Goal: Information Seeking & Learning: Find specific page/section

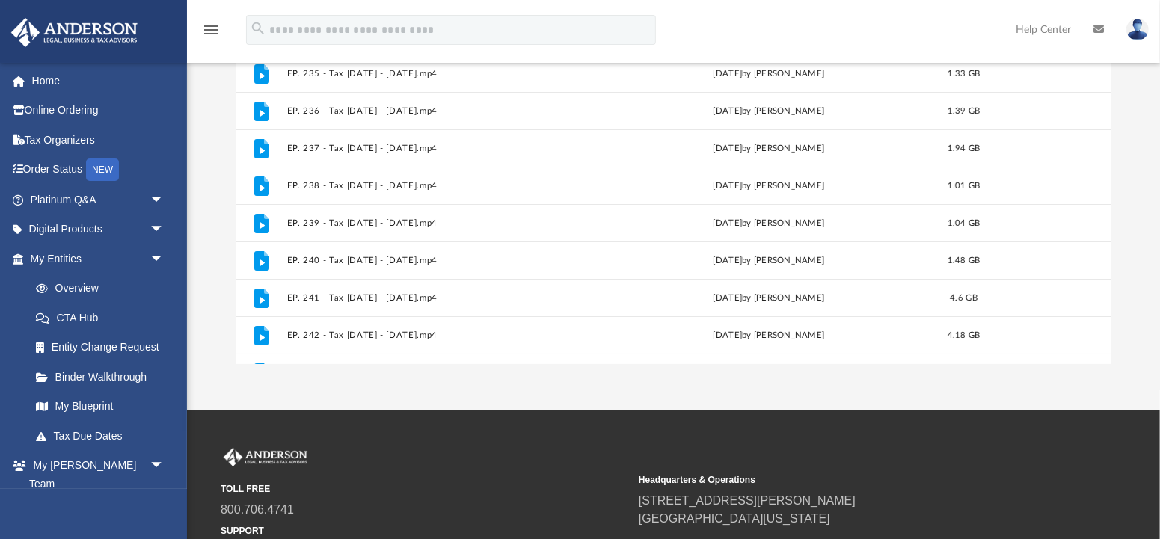
scroll to position [340, 876]
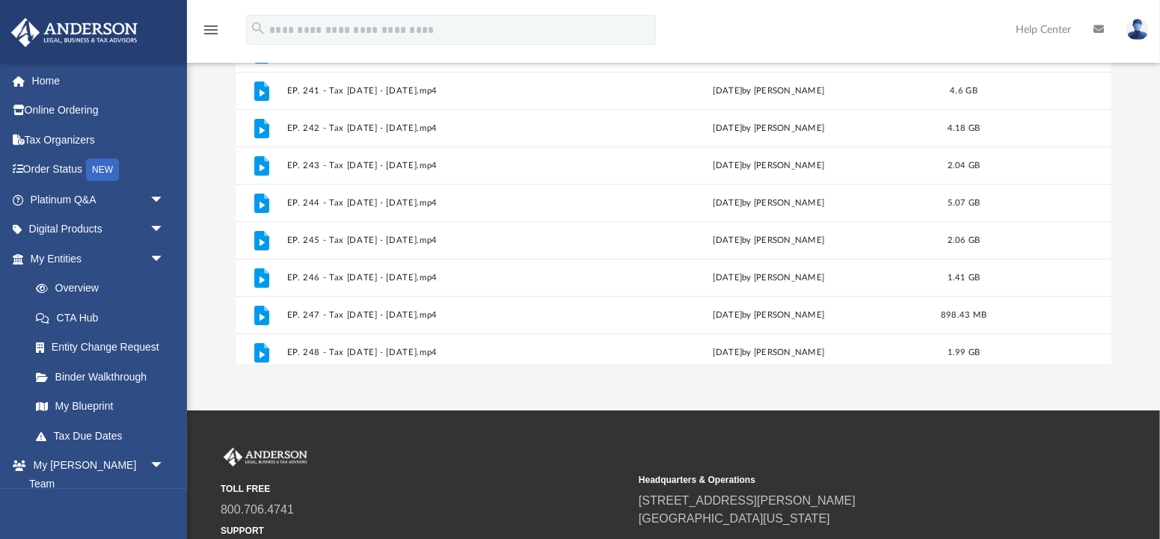
click at [211, 29] on icon "menu" at bounding box center [211, 30] width 18 height 18
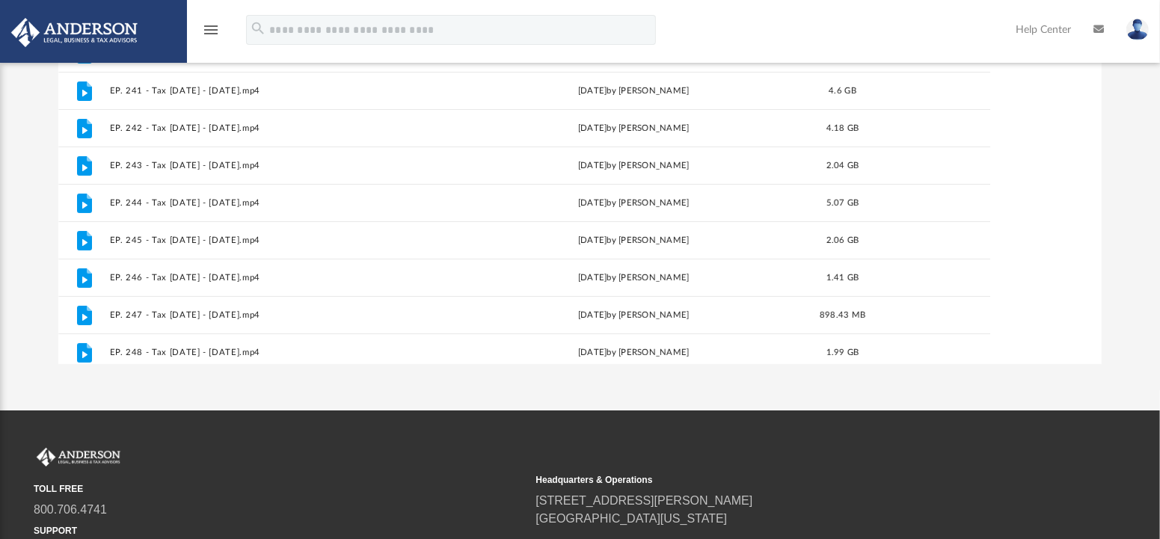
scroll to position [340, 987]
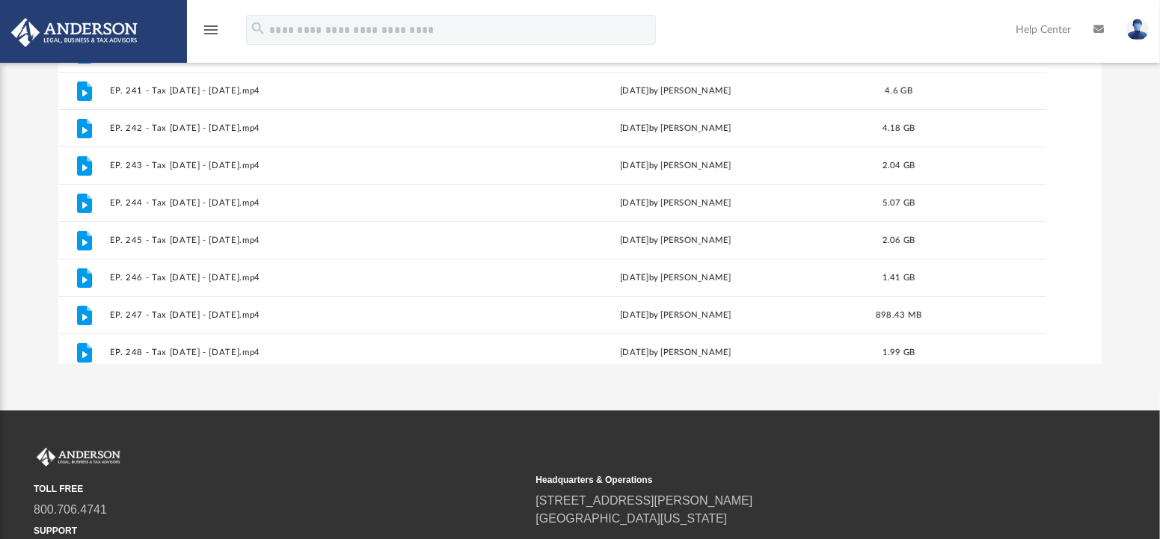
click at [211, 29] on icon "menu" at bounding box center [211, 30] width 18 height 18
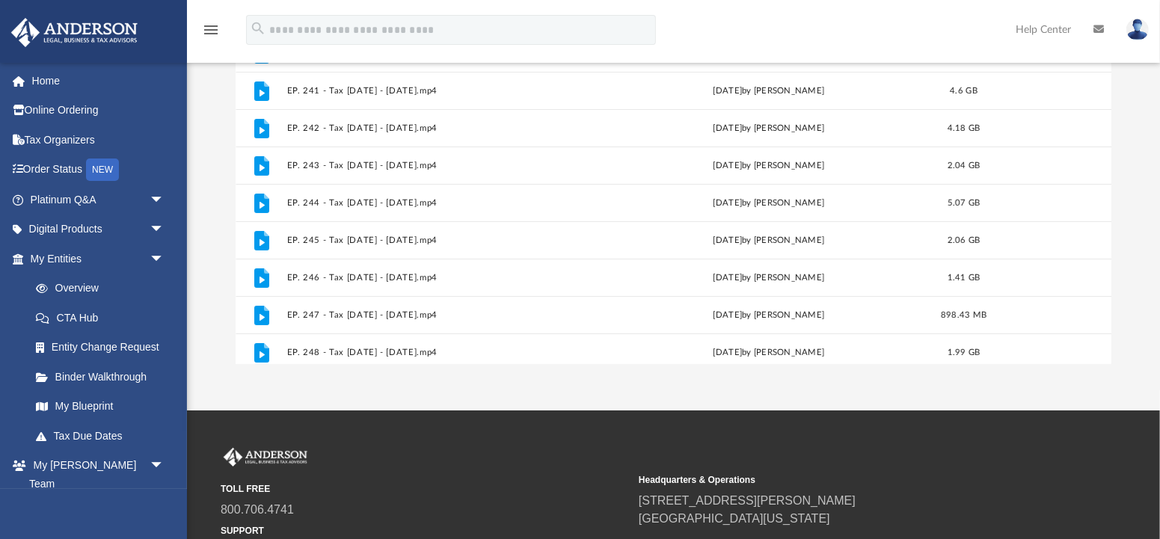
scroll to position [1, 1]
click at [54, 77] on link "Home" at bounding box center [98, 81] width 176 height 30
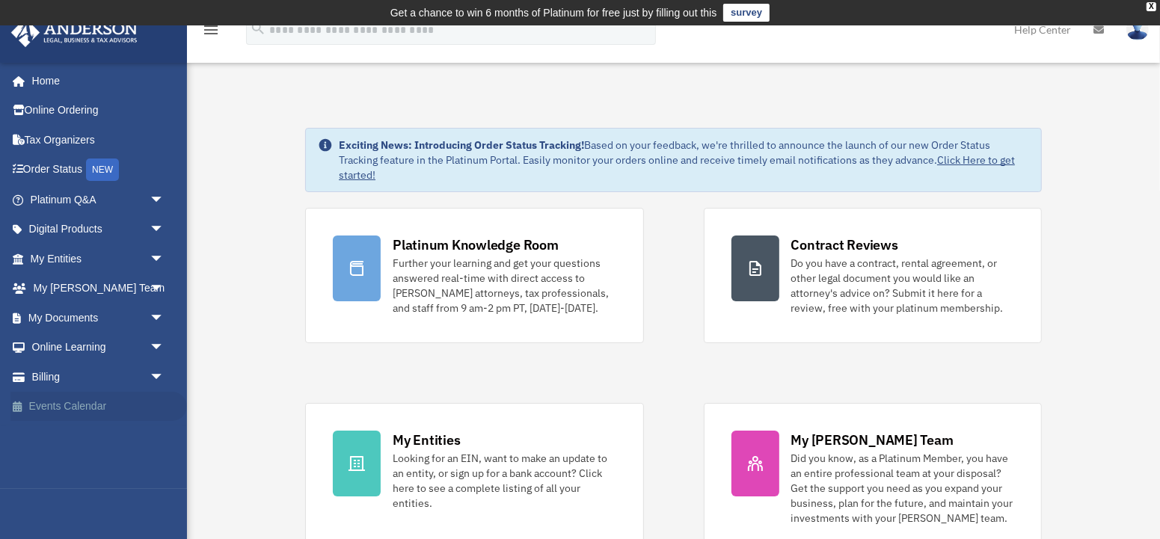
click at [85, 407] on link "Events Calendar" at bounding box center [98, 407] width 176 height 30
click at [85, 406] on link "Events Calendar" at bounding box center [98, 407] width 176 height 30
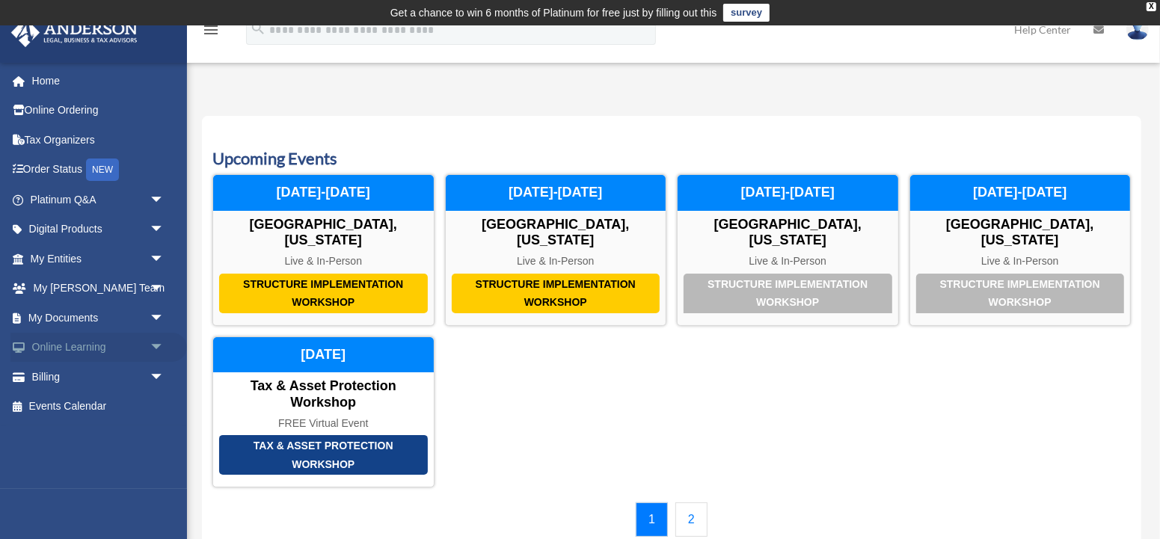
click at [120, 349] on link "Online Learning arrow_drop_down" at bounding box center [98, 348] width 176 height 30
click at [152, 346] on span "arrow_drop_down" at bounding box center [165, 348] width 30 height 31
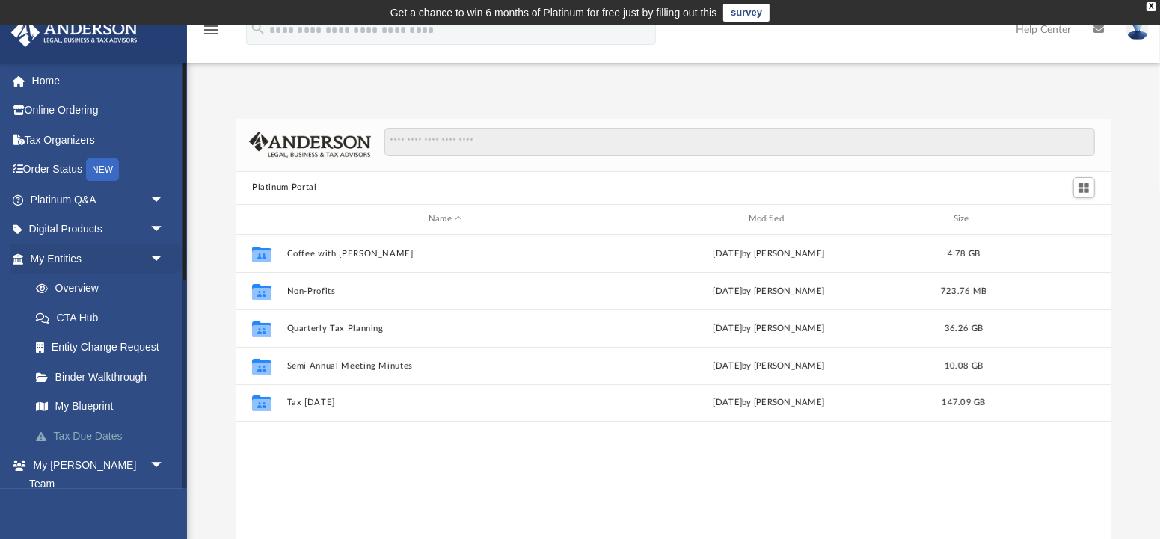
scroll to position [340, 876]
click at [44, 319] on span at bounding box center [50, 318] width 13 height 10
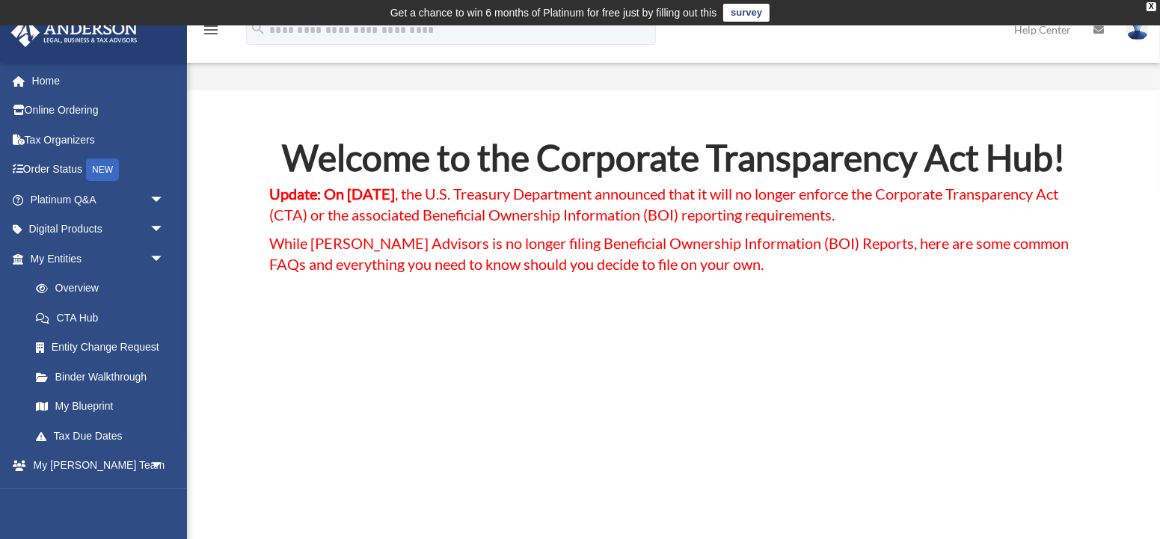
click at [1028, 35] on link "Help Center" at bounding box center [1042, 29] width 79 height 59
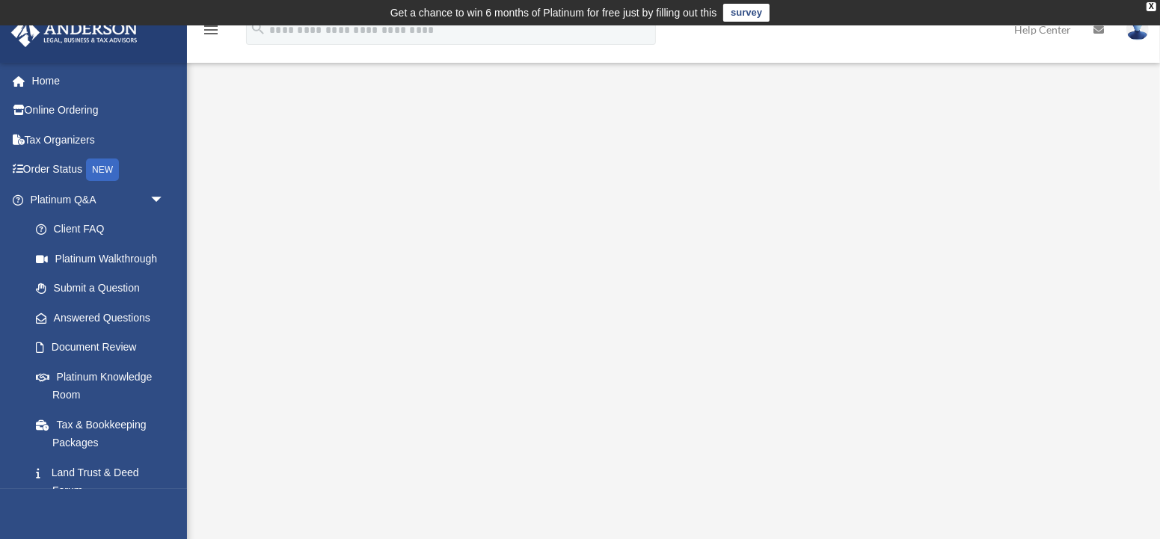
click at [1029, 28] on link "Help Center" at bounding box center [1042, 29] width 79 height 59
click at [79, 231] on link "Client FAQ" at bounding box center [104, 230] width 166 height 30
